Goal: Information Seeking & Learning: Learn about a topic

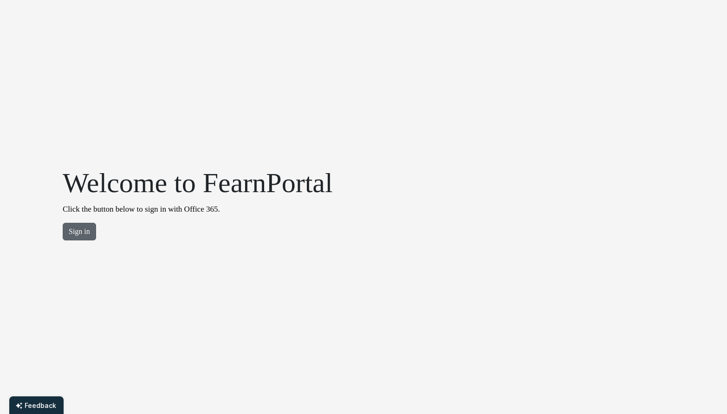
click at [73, 236] on button "Sign in" at bounding box center [79, 232] width 33 height 18
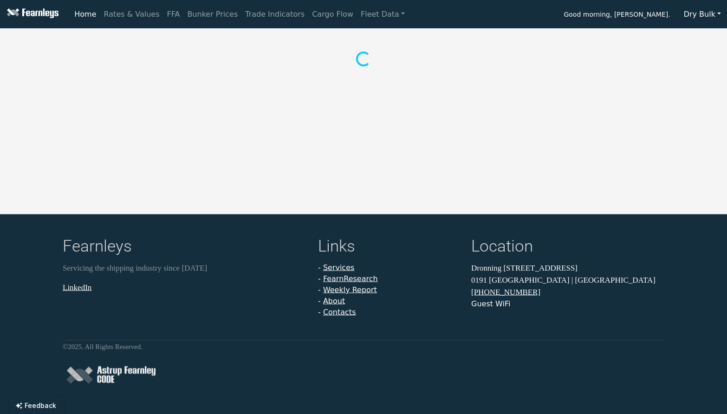
click at [695, 20] on button "Dry Bulk" at bounding box center [702, 15] width 49 height 18
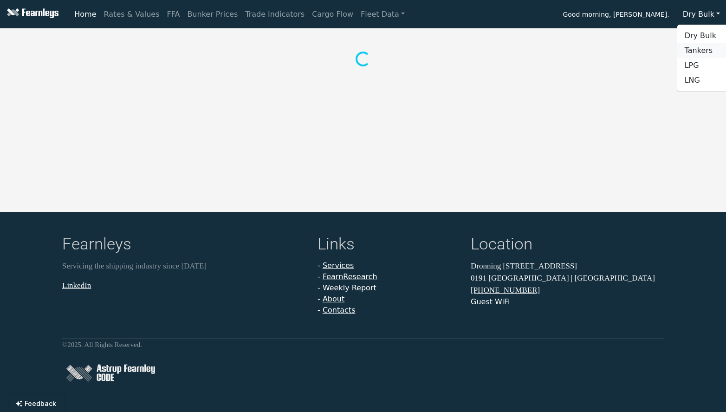
click at [692, 48] on link "Tankers" at bounding box center [713, 50] width 73 height 15
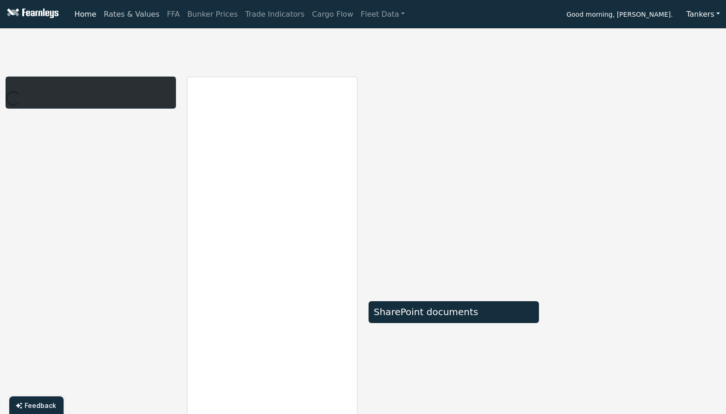
click at [129, 17] on link "Rates & Values" at bounding box center [131, 14] width 63 height 19
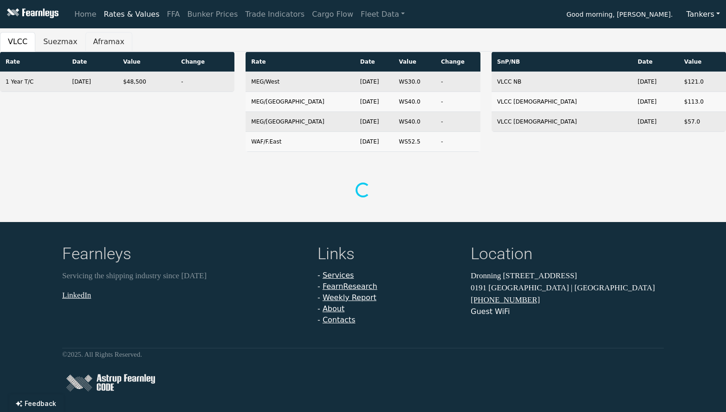
click at [100, 43] on button "Aframax" at bounding box center [108, 41] width 47 height 19
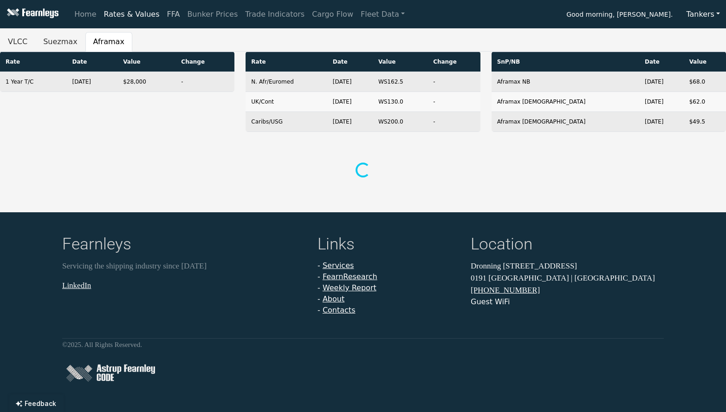
click at [163, 14] on link "FFA" at bounding box center [173, 14] width 20 height 19
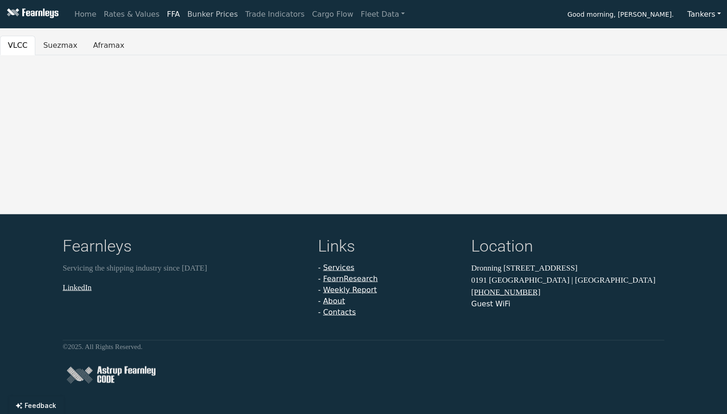
click at [198, 13] on link "Bunker Prices" at bounding box center [212, 14] width 58 height 19
click at [254, 20] on link "Trade Indicators" at bounding box center [274, 14] width 67 height 19
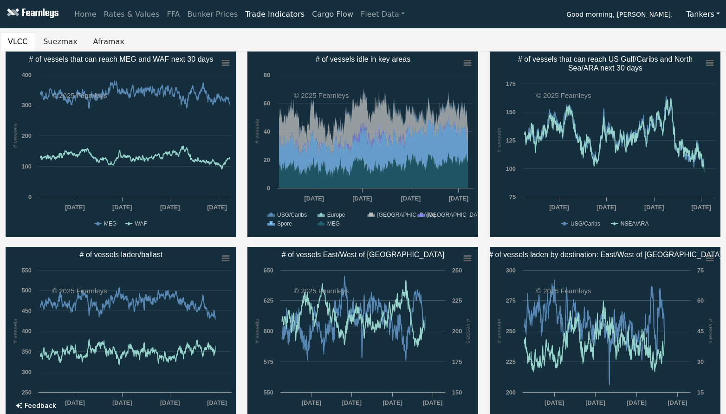
click at [308, 15] on link "Cargo Flow" at bounding box center [332, 14] width 49 height 19
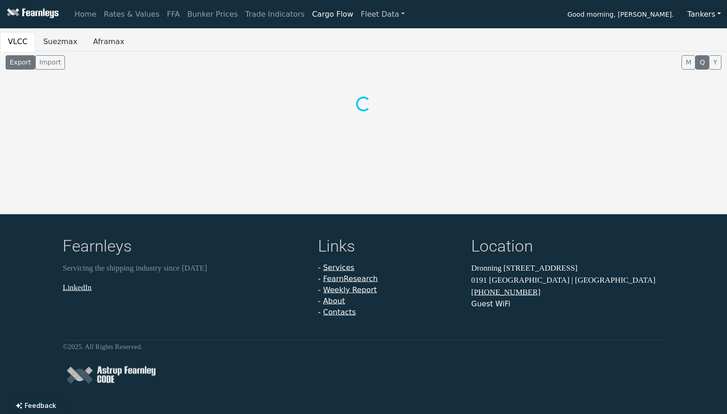
click at [359, 19] on link "Fleet Data" at bounding box center [383, 14] width 52 height 19
click at [365, 33] on link "Fleet Stats" at bounding box center [394, 40] width 58 height 19
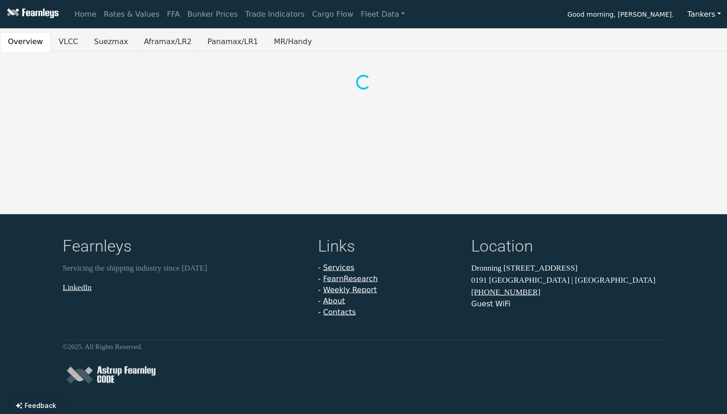
click at [165, 43] on button "Aframax/LR2" at bounding box center [168, 41] width 64 height 19
